Goal: Information Seeking & Learning: Learn about a topic

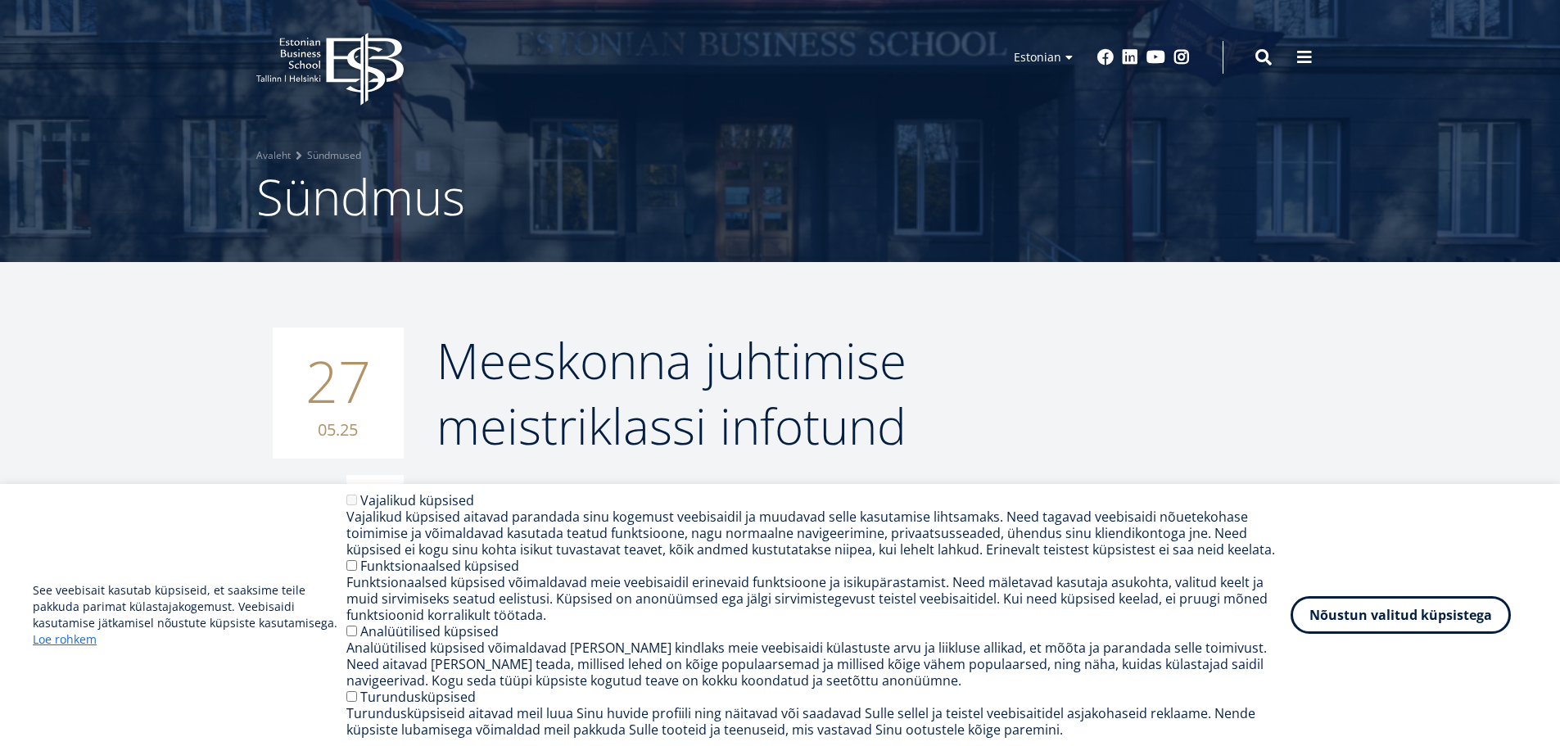
click at [311, 47] on icon "EBS Logo Created with Sketch." at bounding box center [329, 69] width 147 height 73
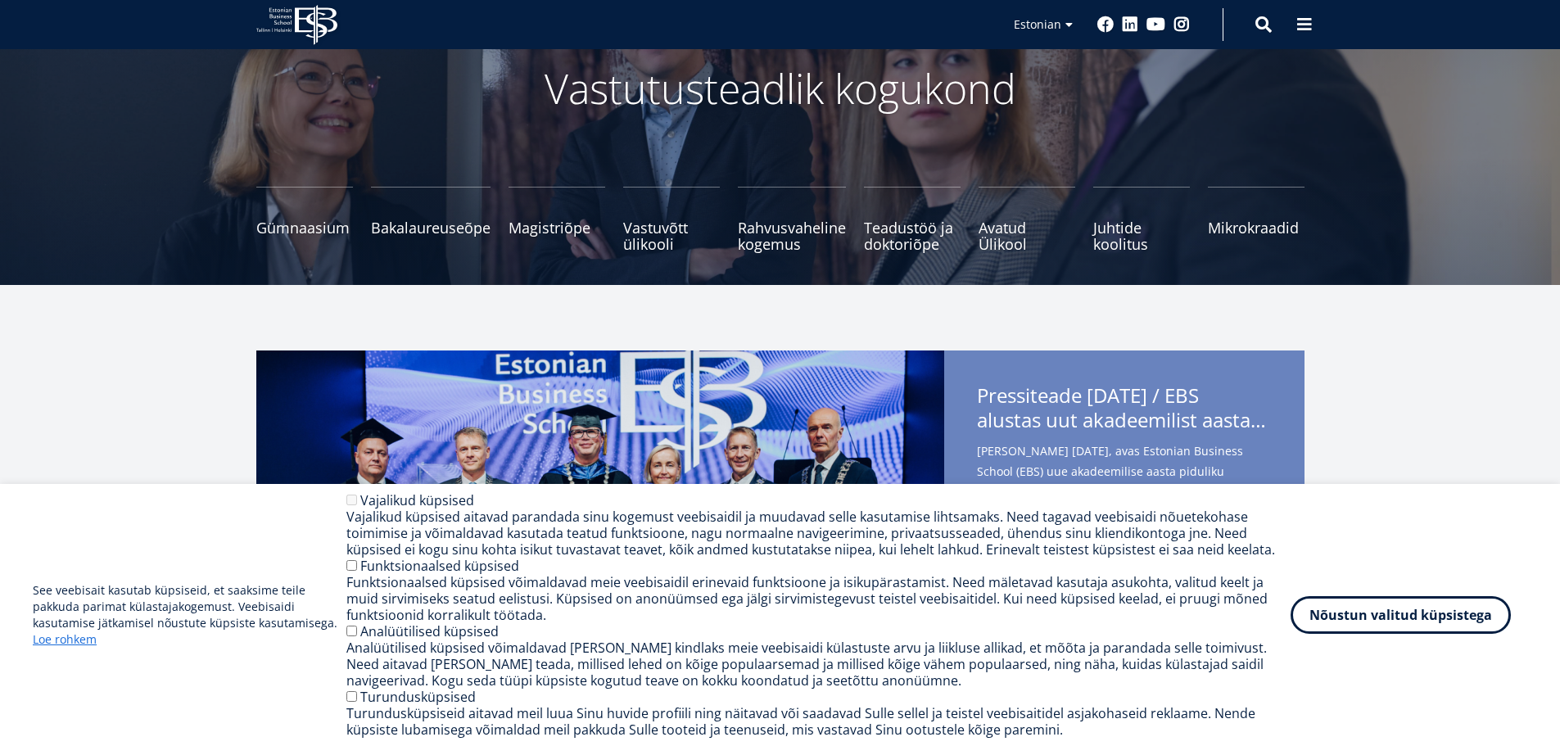
scroll to position [82, 0]
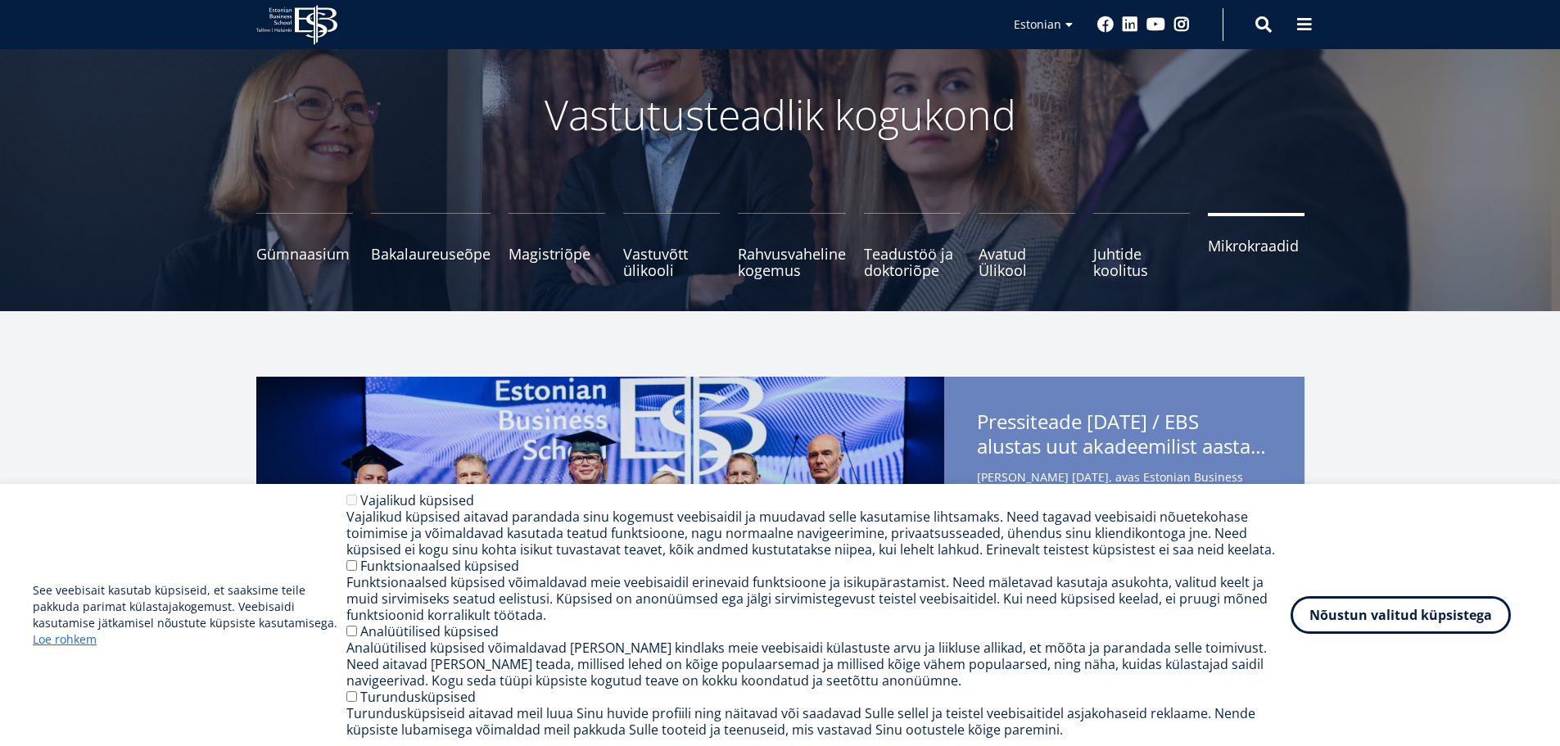
click at [1248, 244] on span "Mikrokraadid" at bounding box center [1256, 245] width 97 height 16
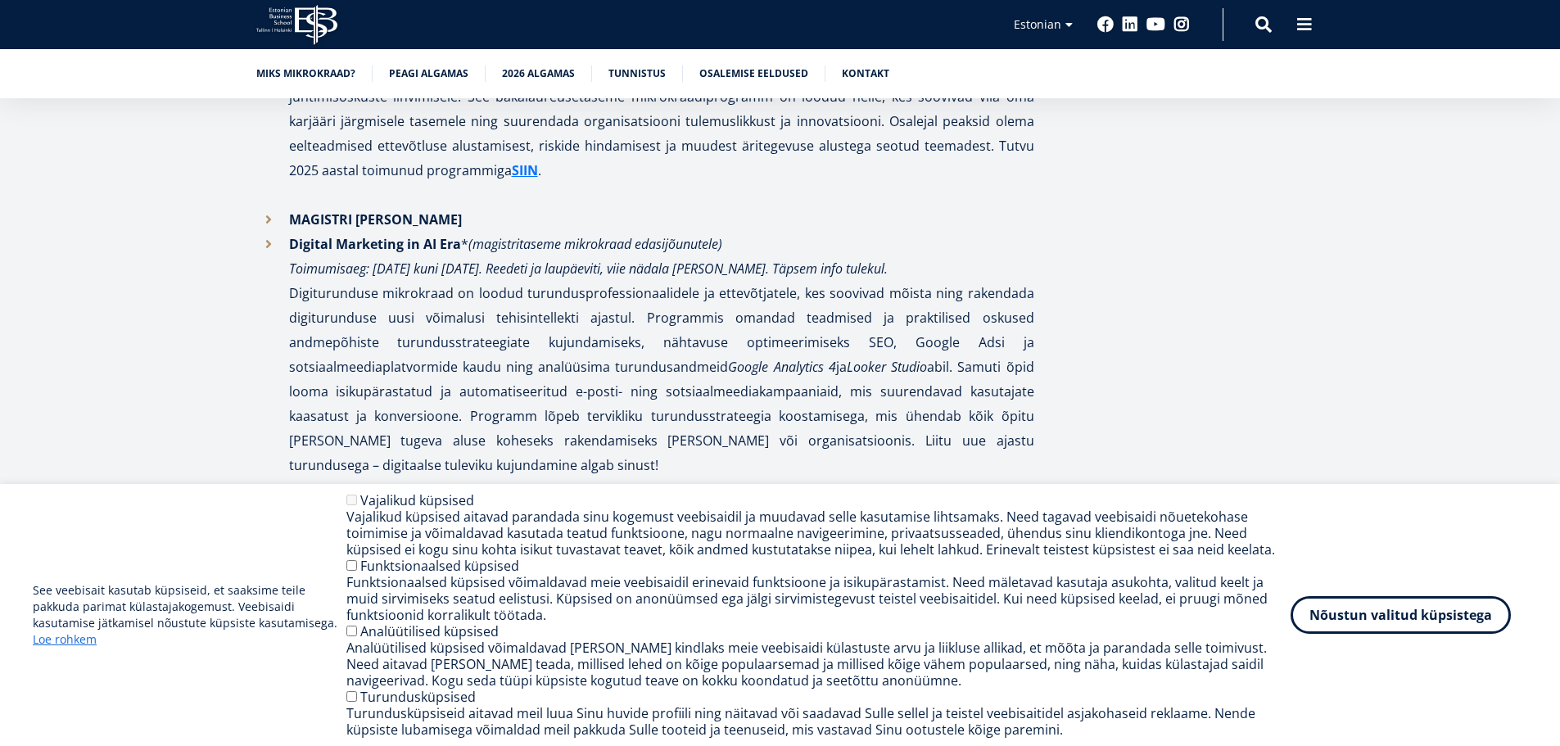
scroll to position [3194, 0]
